Goal: Task Accomplishment & Management: Manage account settings

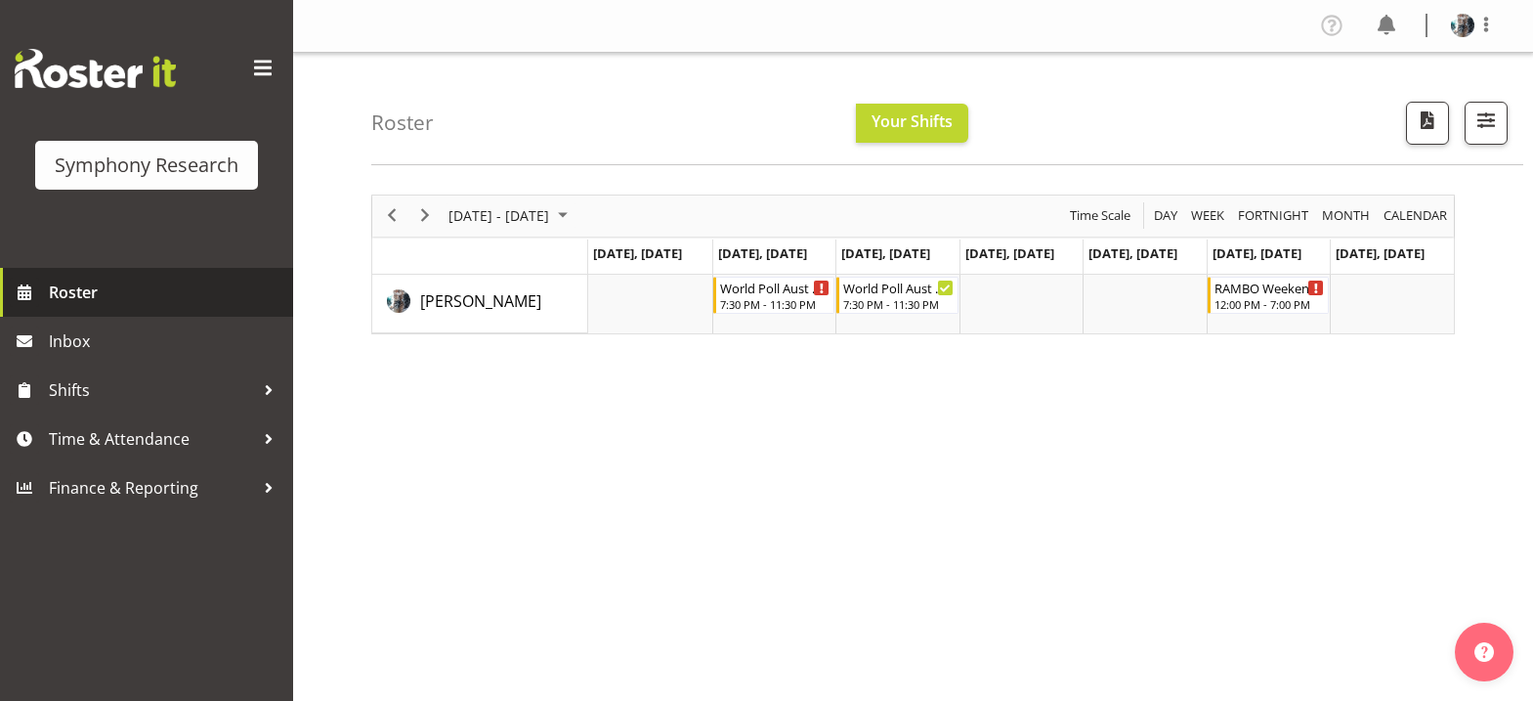
click at [87, 286] on span "Roster" at bounding box center [166, 292] width 235 height 29
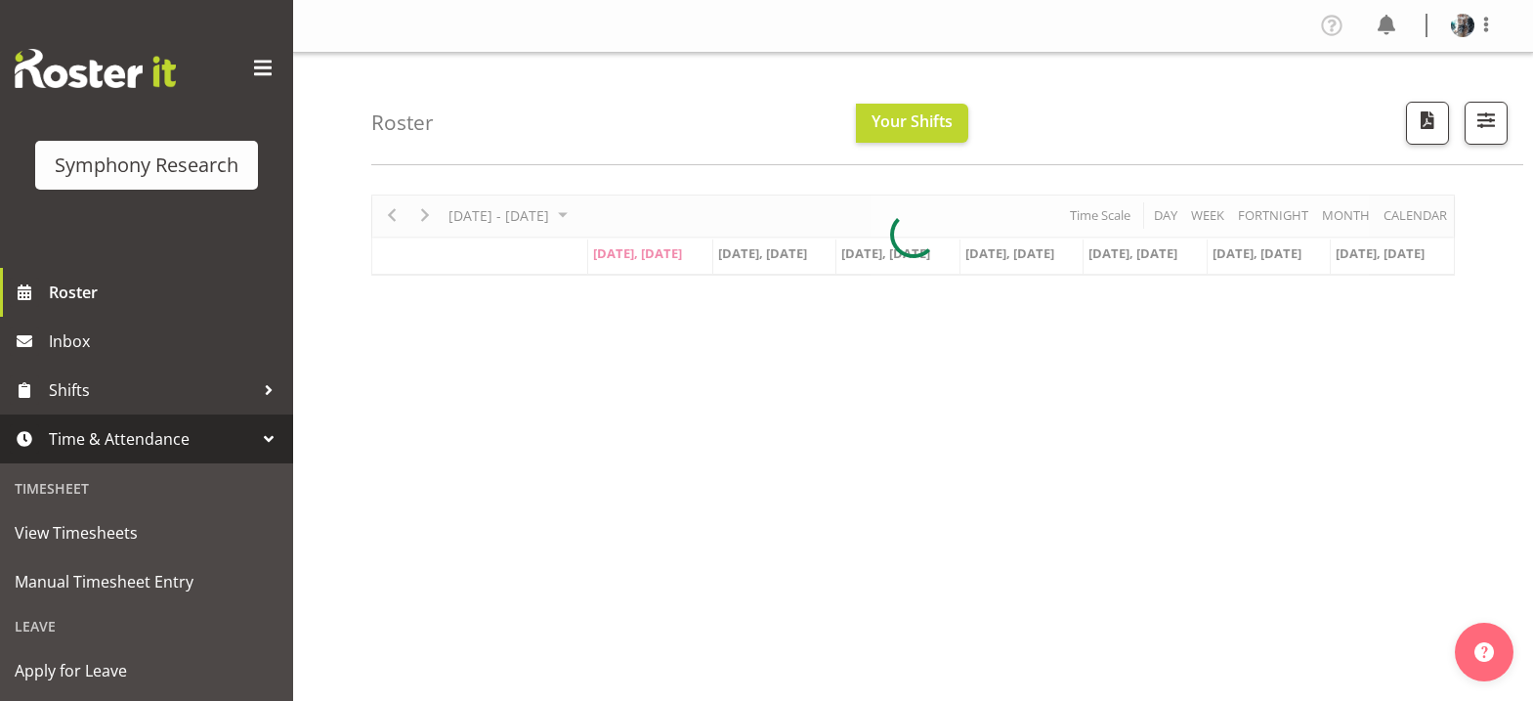
scroll to position [332, 0]
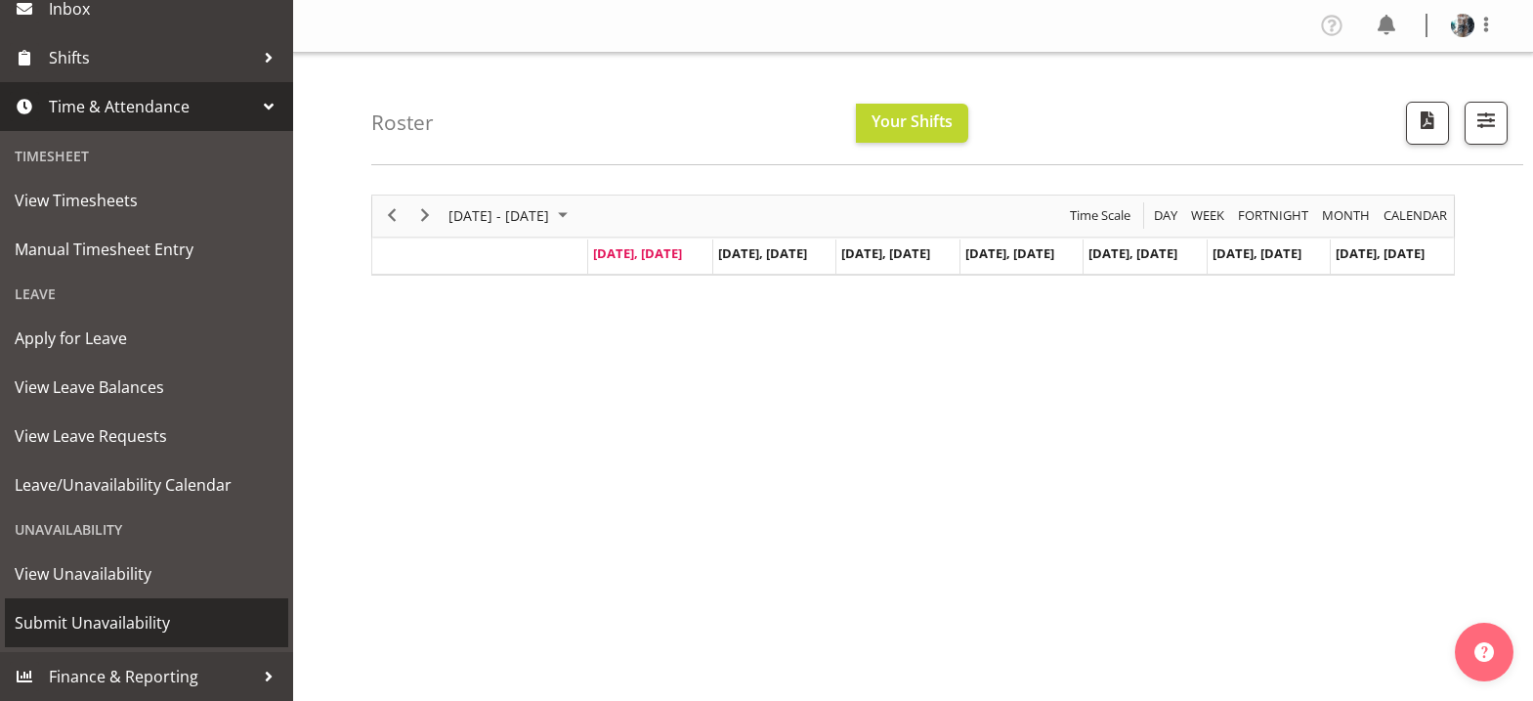
click at [167, 621] on span "Submit Unavailability" at bounding box center [147, 622] width 264 height 29
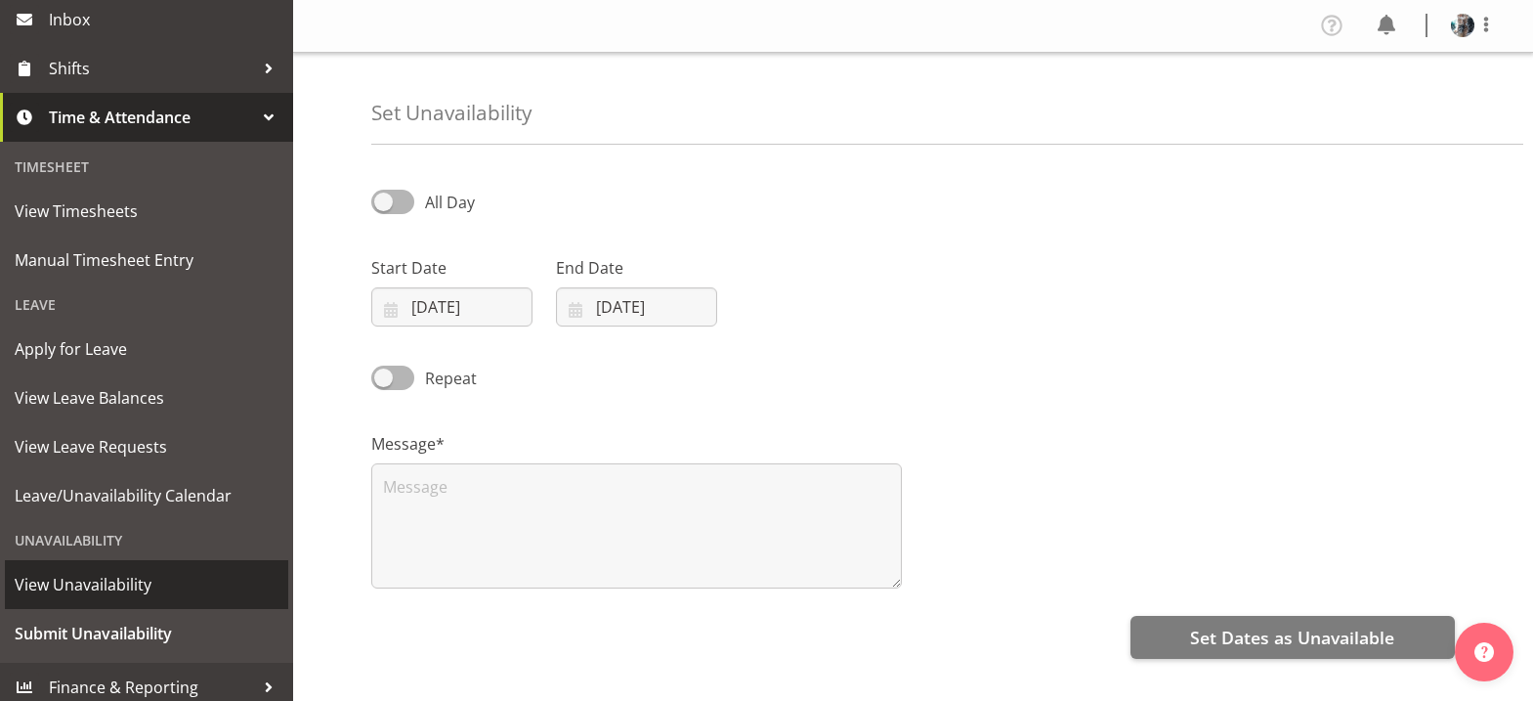
scroll to position [332, 0]
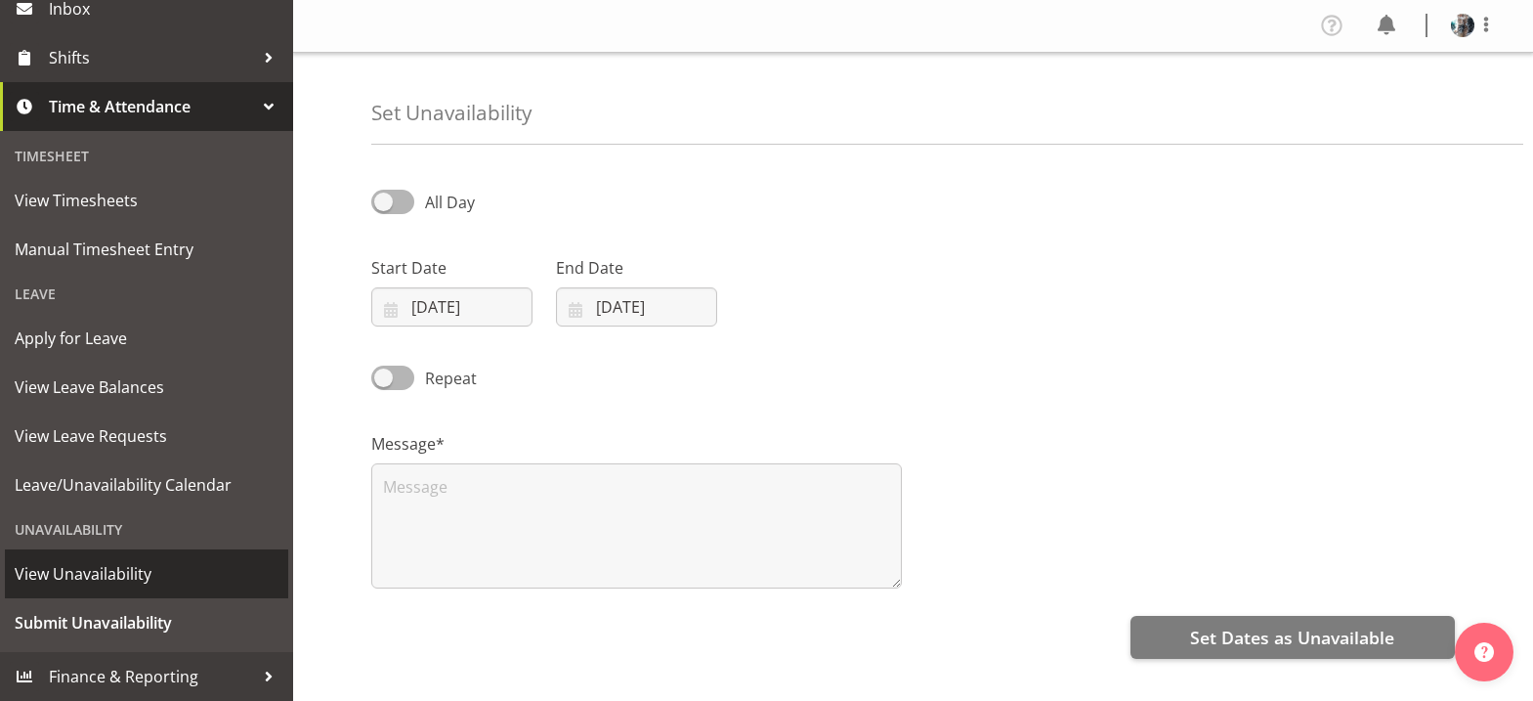
click at [128, 571] on span "View Unavailability" at bounding box center [147, 573] width 264 height 29
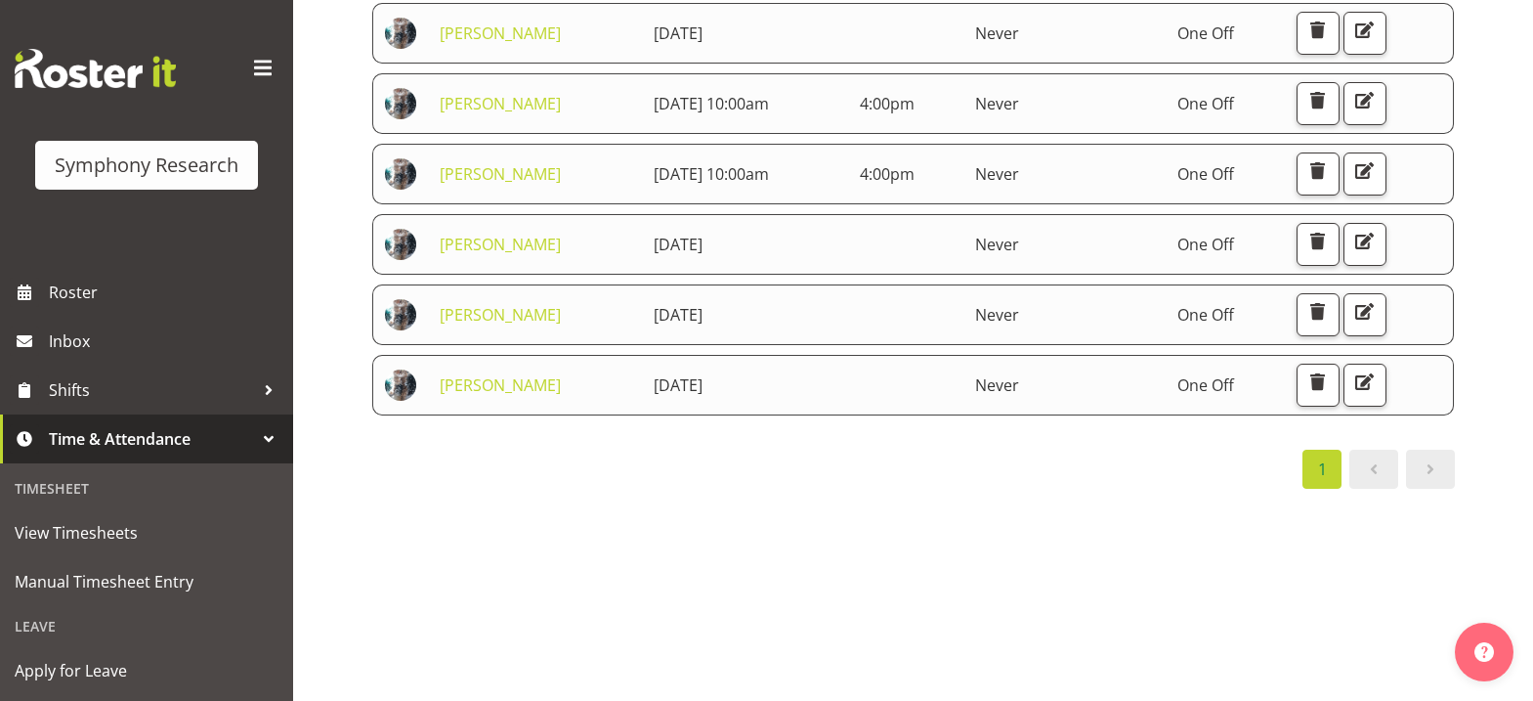
scroll to position [276, 0]
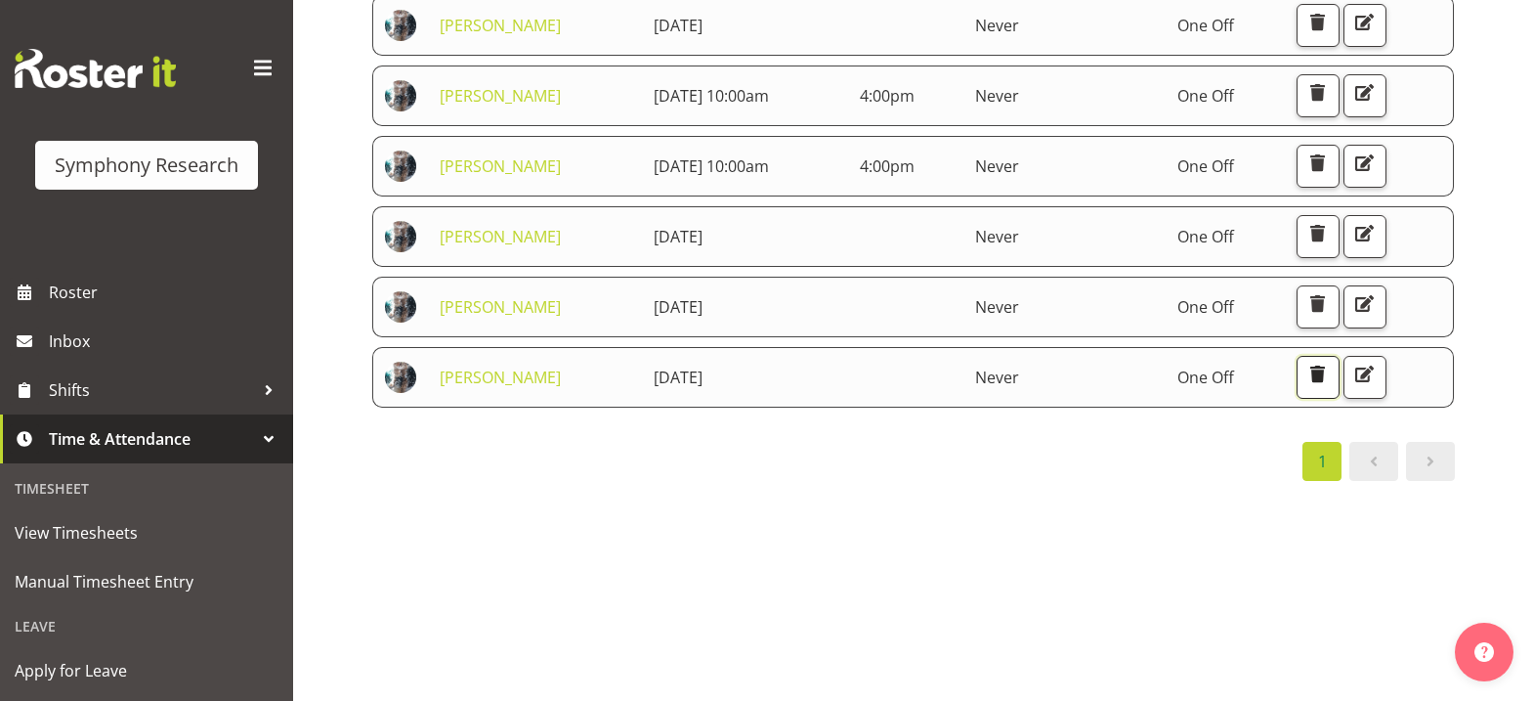
click at [1330, 364] on span "button" at bounding box center [1317, 374] width 25 height 25
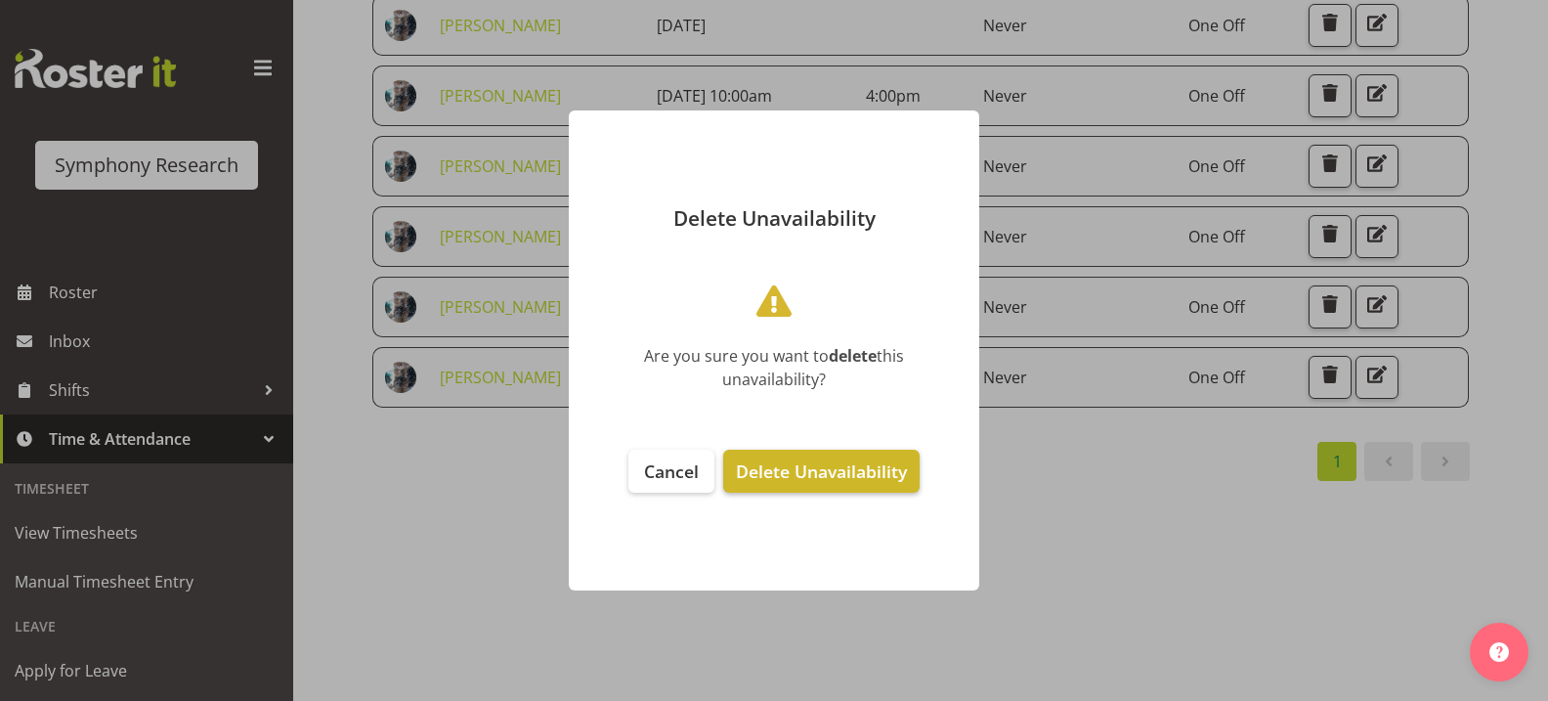
click at [807, 481] on span "Delete Unavailability" at bounding box center [821, 470] width 171 height 23
